Goal: Information Seeking & Learning: Learn about a topic

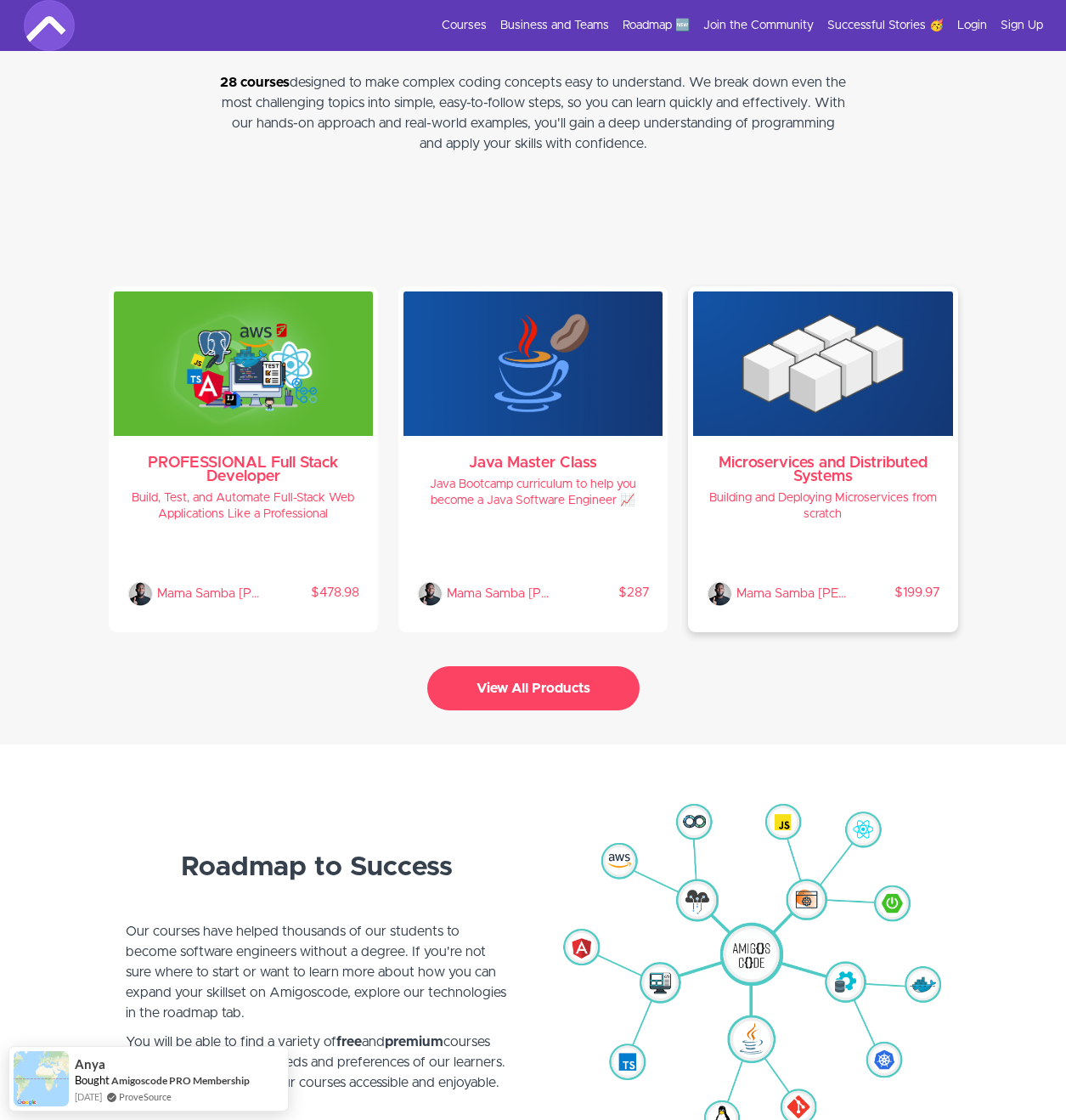
scroll to position [3409, 0]
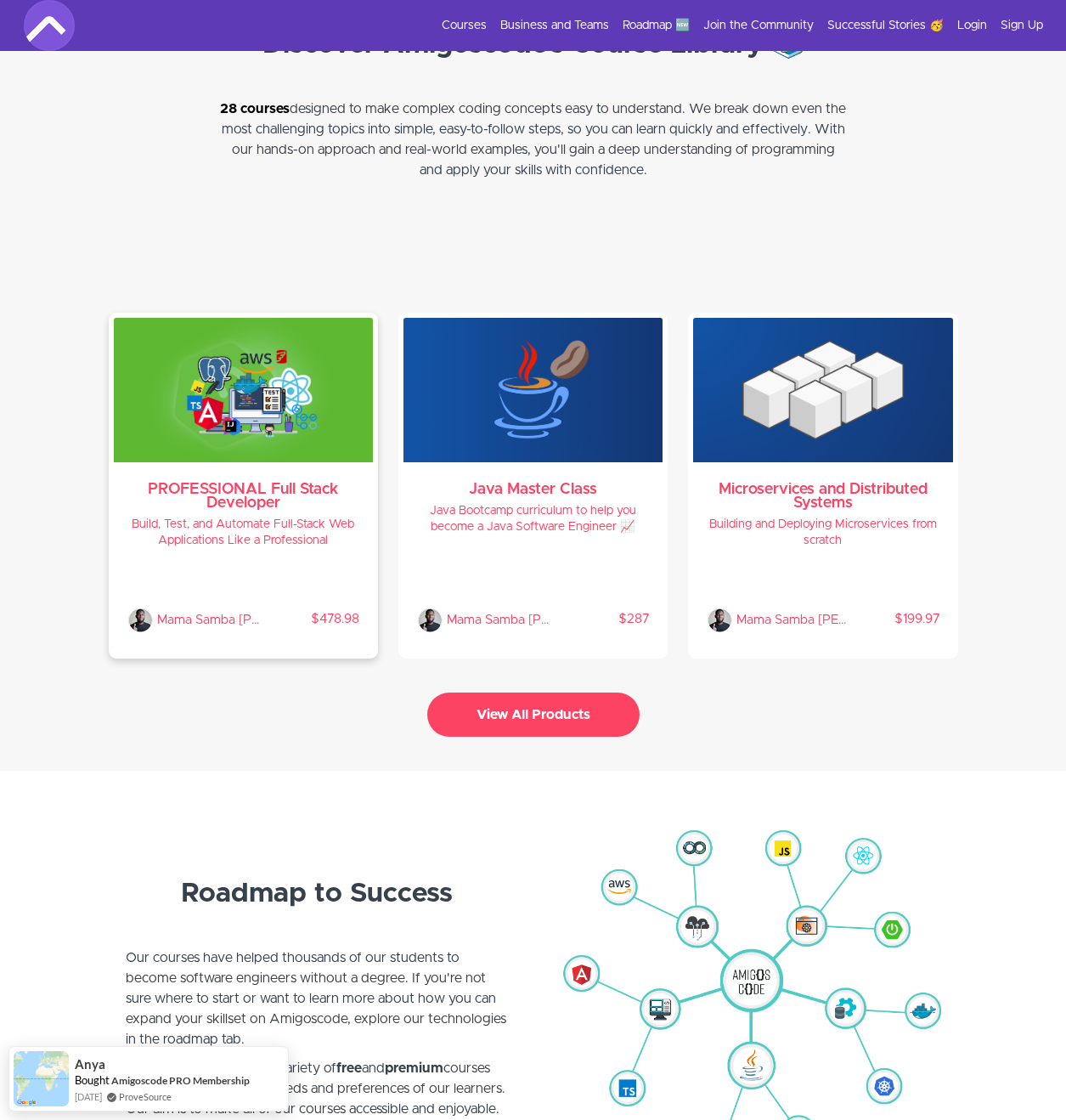
click at [286, 494] on h3 "PROFESSIONAL Full Stack Developer" at bounding box center [243, 496] width 232 height 27
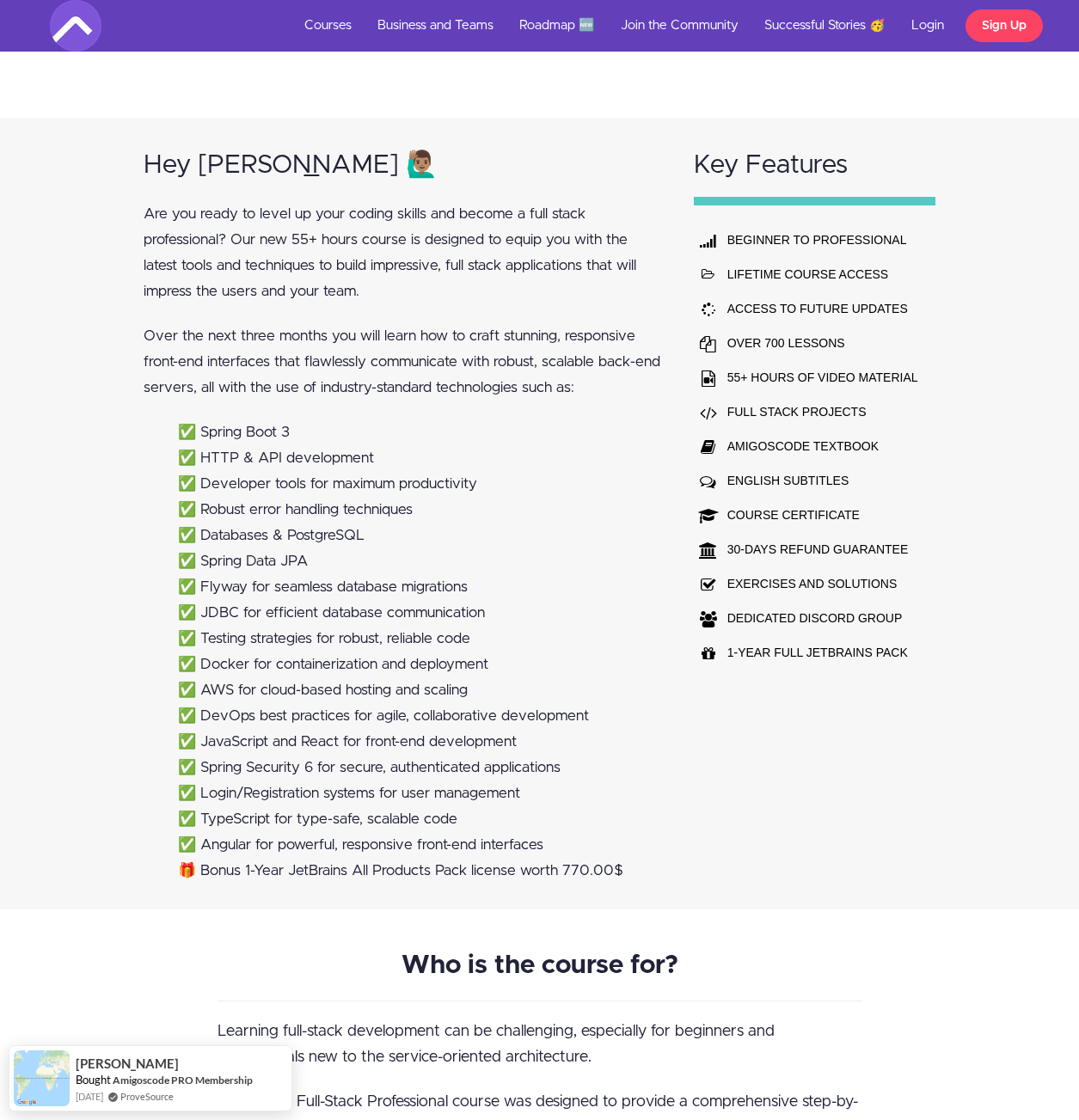
scroll to position [878, 0]
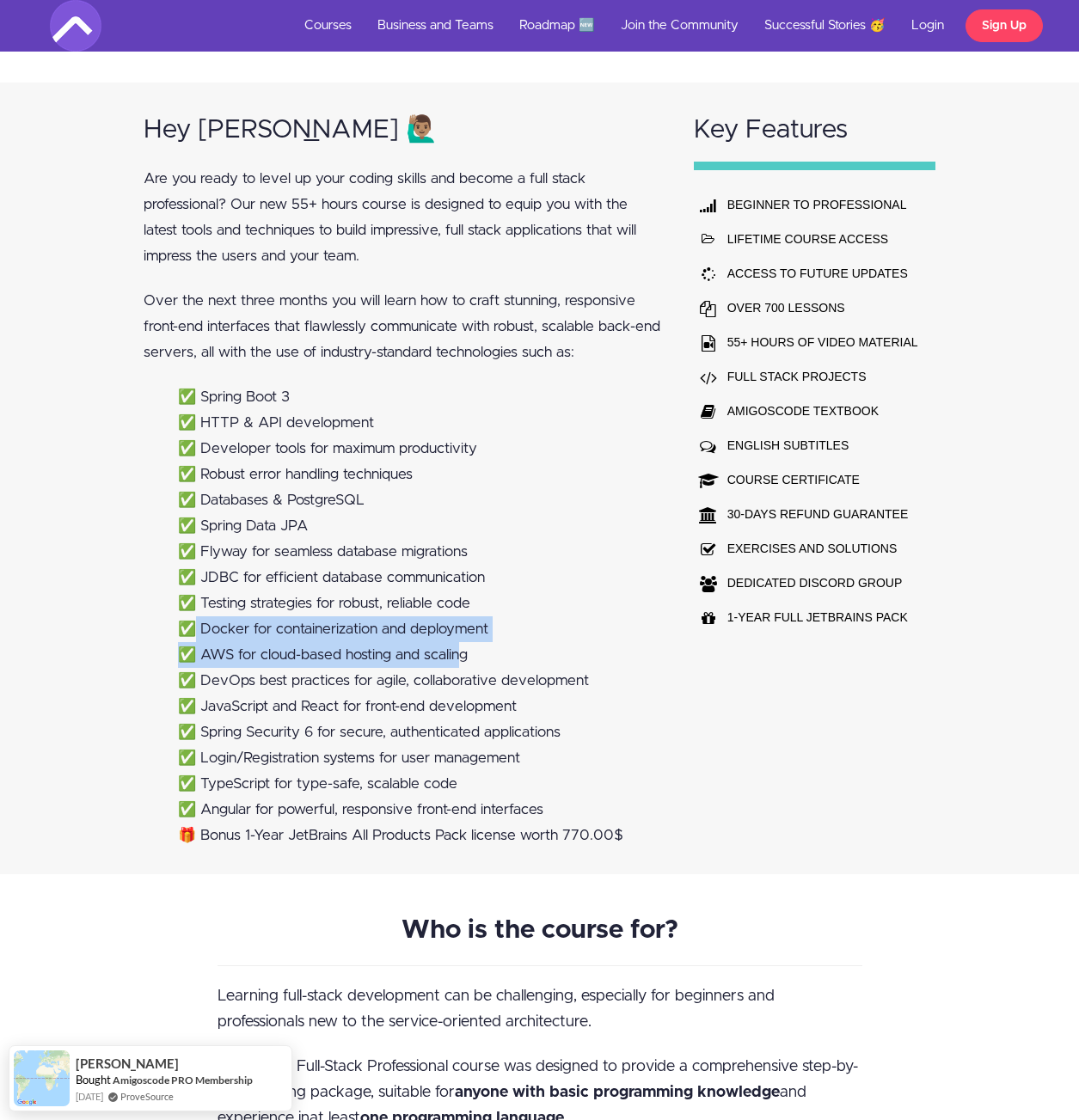
drag, startPoint x: 194, startPoint y: 634, endPoint x: 462, endPoint y: 663, distance: 269.6
click at [462, 663] on ul "✅ Spring Boot 3 ✅ HTTP & API development ✅ Developer tools for maximum producti…" at bounding box center [402, 616] width 517 height 464
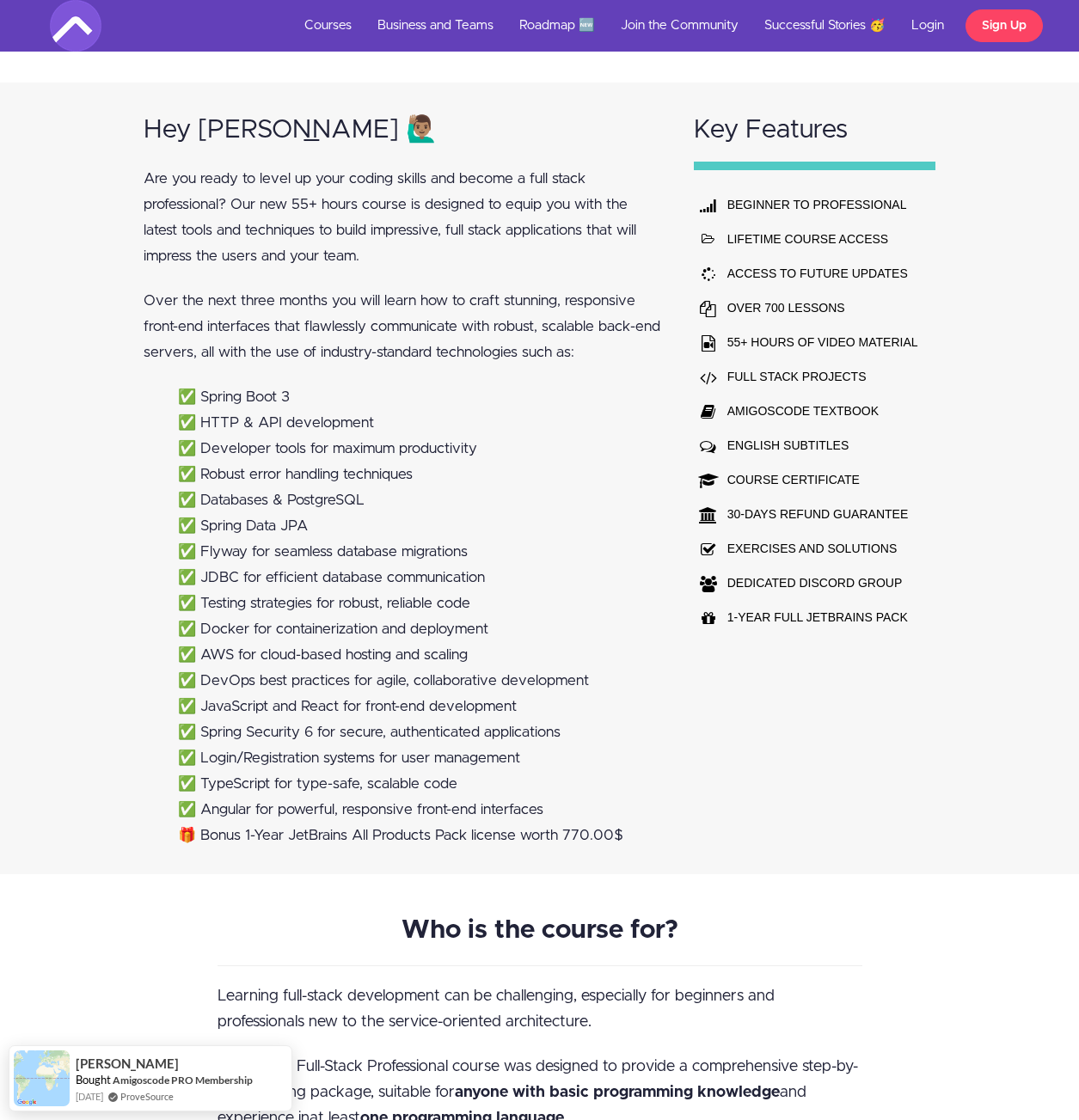
click at [464, 664] on li "✅ AWS for cloud-based hosting and scaling" at bounding box center [419, 655] width 483 height 26
drag, startPoint x: 204, startPoint y: 682, endPoint x: 593, endPoint y: 688, distance: 389.0
click at [593, 688] on li "✅ DevOps best practices for agile, collaborative development" at bounding box center [419, 680] width 483 height 26
click at [457, 716] on li "✅ JavaScript and React for front-end development" at bounding box center [419, 706] width 483 height 26
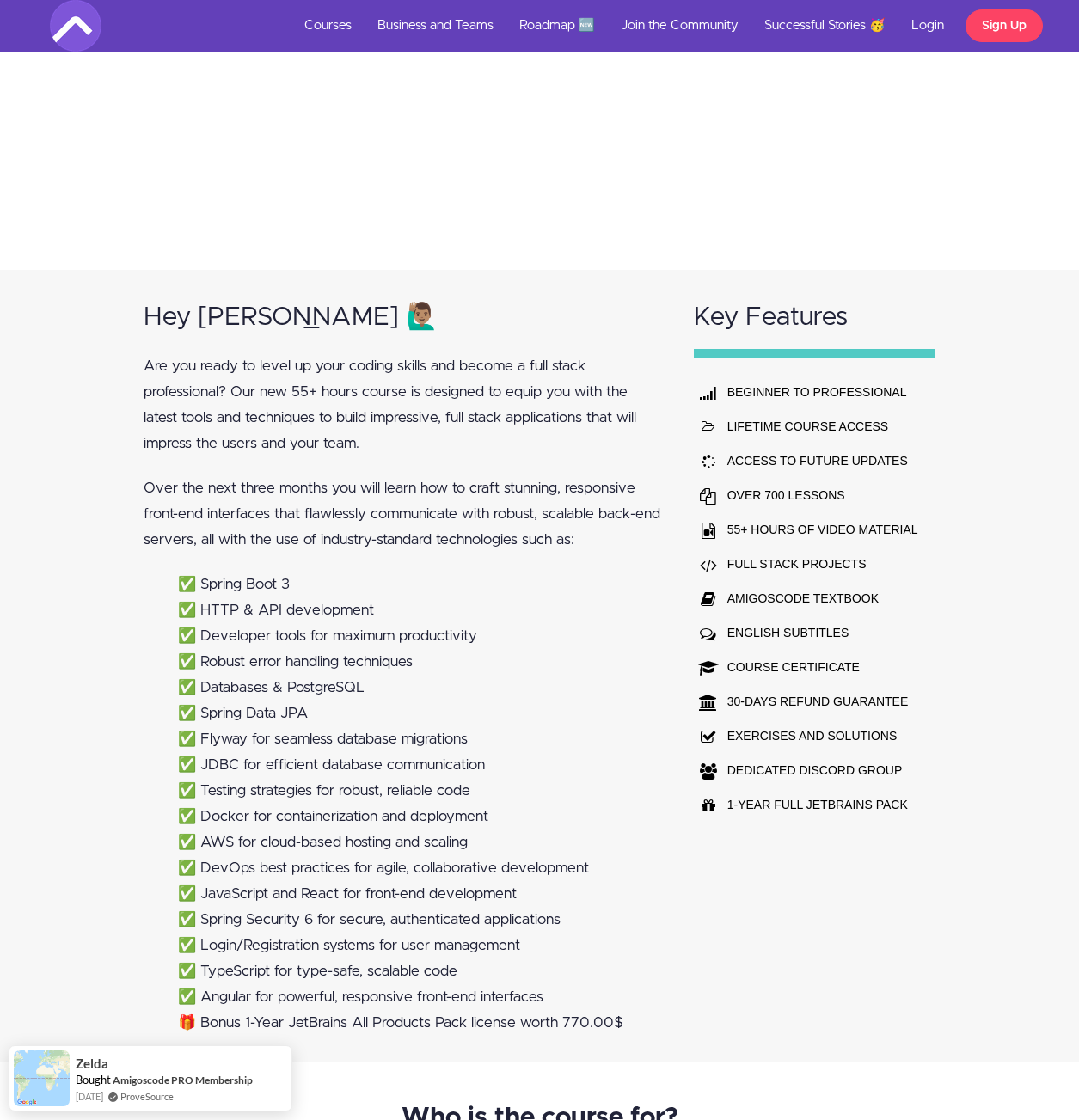
scroll to position [700, 0]
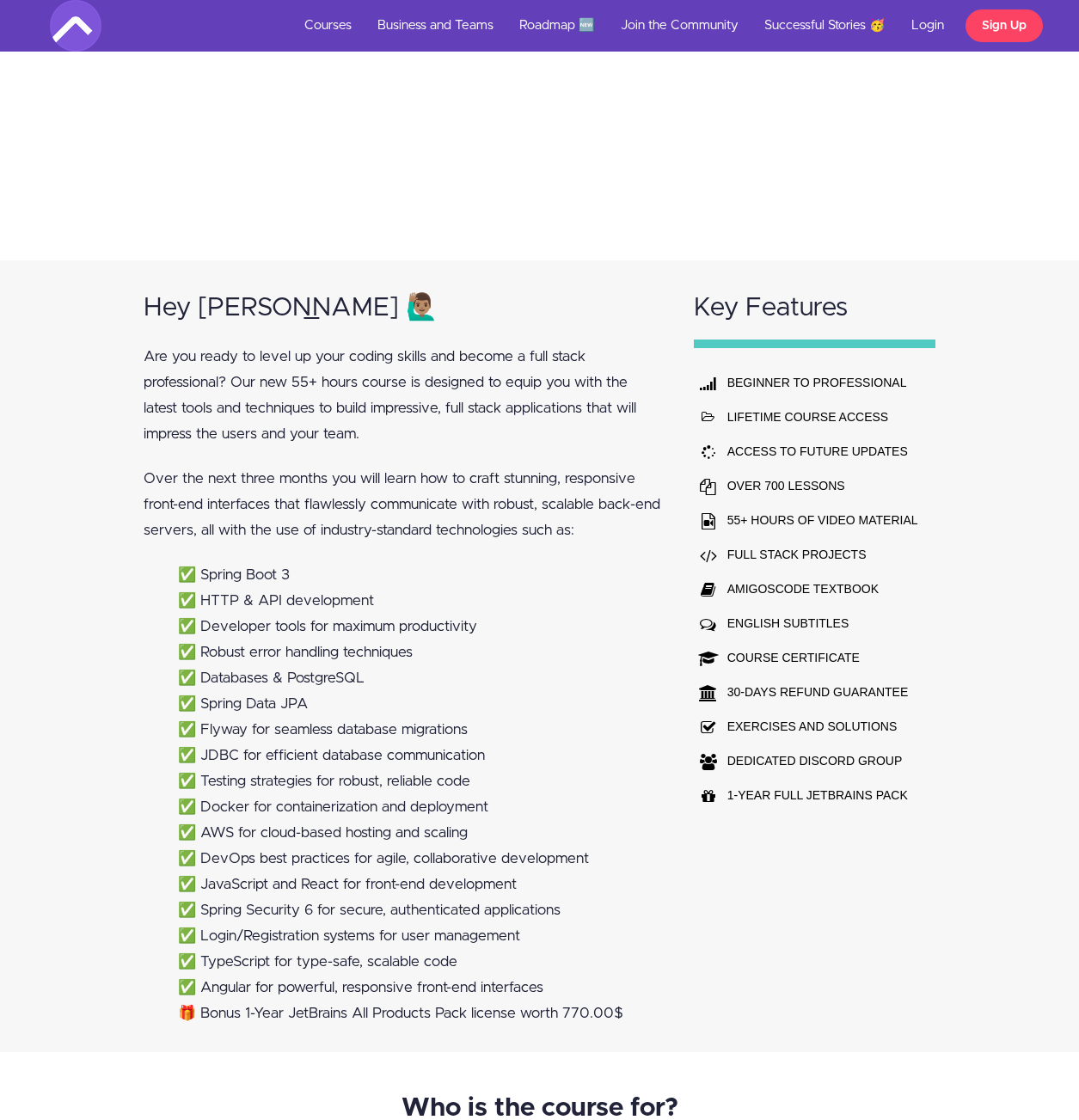
click at [829, 838] on div "Key Features BEGINNER TO PROFESSIONAL LIFETIME COURSE ACCESS ACCESS TO FUTURE U…" at bounding box center [815, 655] width 275 height 791
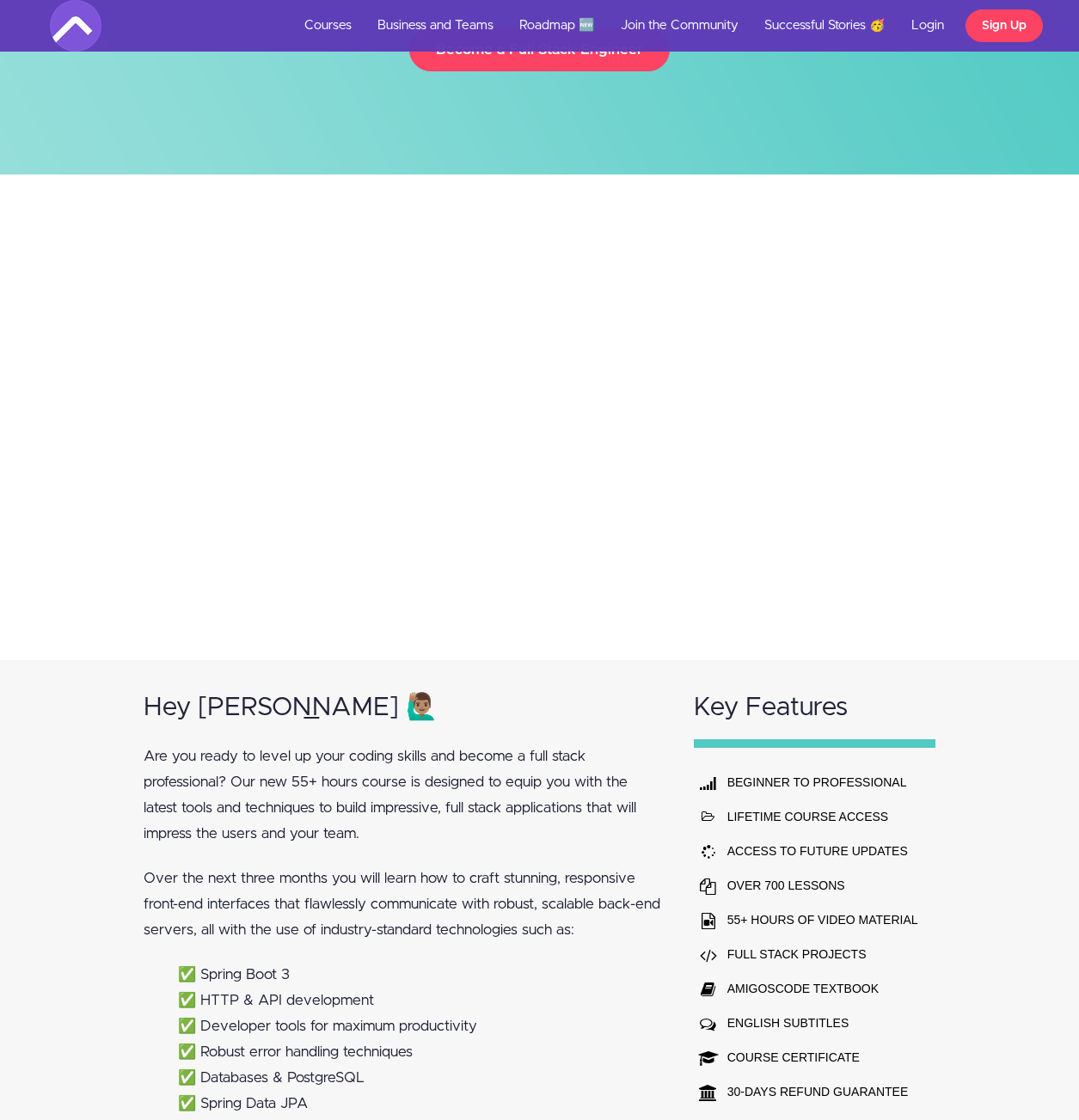
scroll to position [0, 0]
